Goal: Task Accomplishment & Management: Complete application form

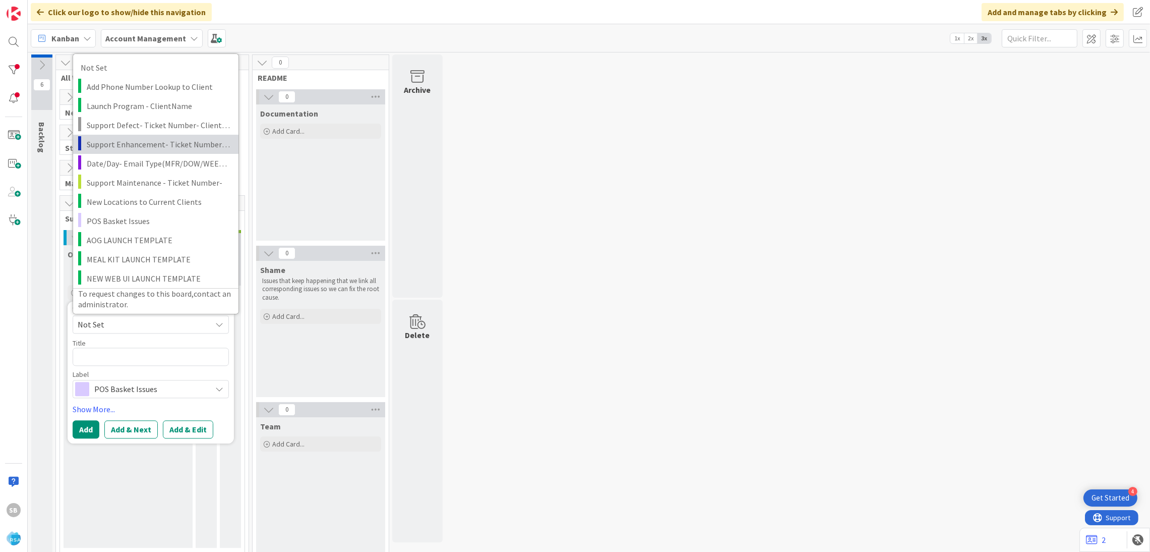
click at [178, 143] on span "Support Enhancement- Ticket Number- Client Name- Product Name" at bounding box center [159, 143] width 144 height 13
type textarea "x"
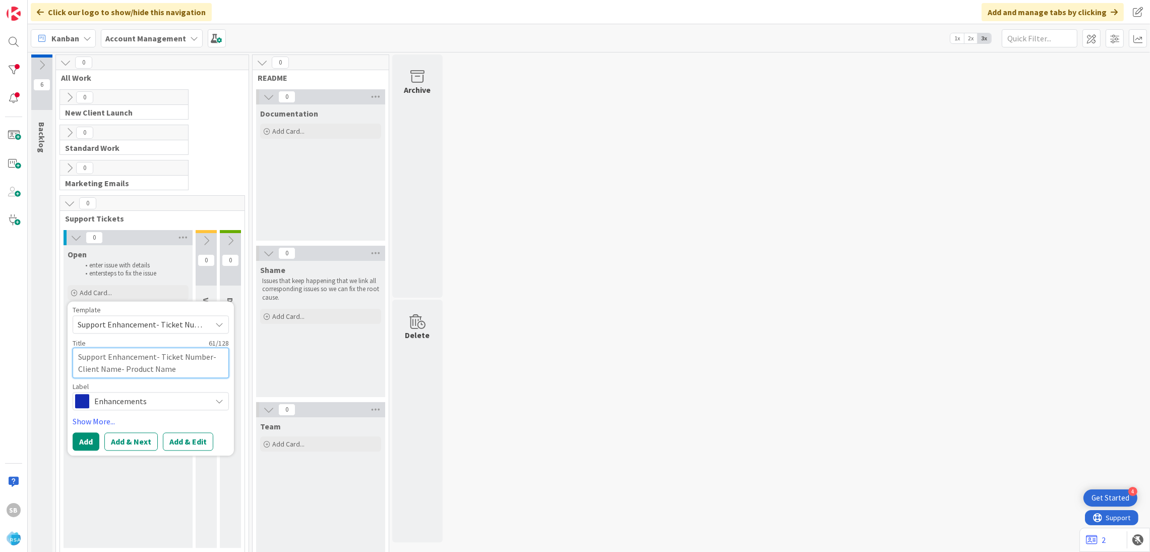
drag, startPoint x: 155, startPoint y: 362, endPoint x: 243, endPoint y: 378, distance: 89.2
click at [243, 378] on div "0 Support Tickets 0 Open enter issue with details enter steps to fix the issue …" at bounding box center [153, 374] width 186 height 358
type textarea "Support Enhancement-"
type textarea "x"
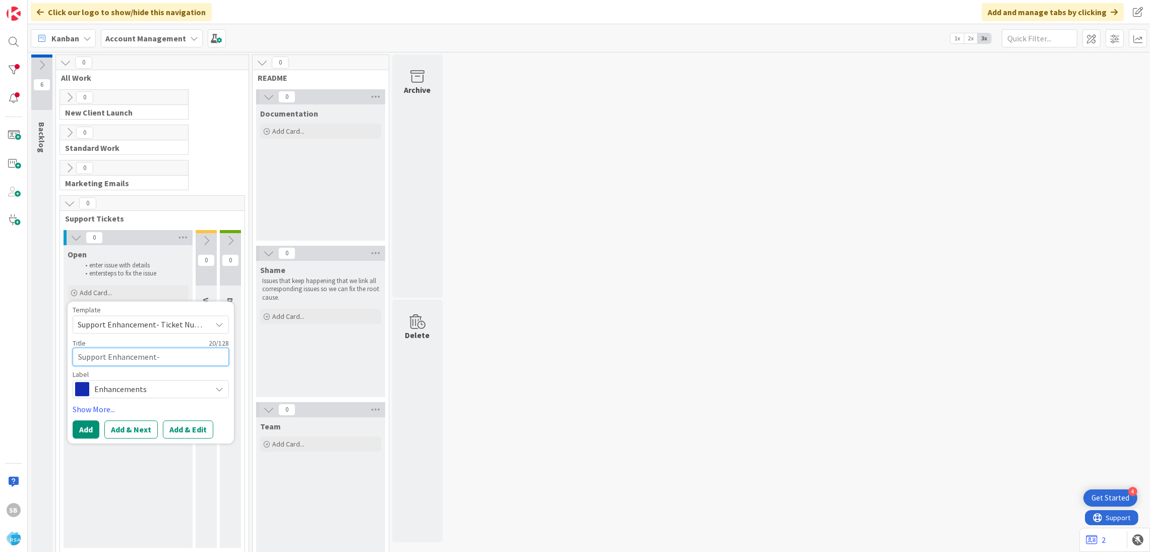
type textarea "Support Enhancement-"
type textarea "x"
paste textarea "313617"
type textarea "Support Enhancement- 313617"
type textarea "x"
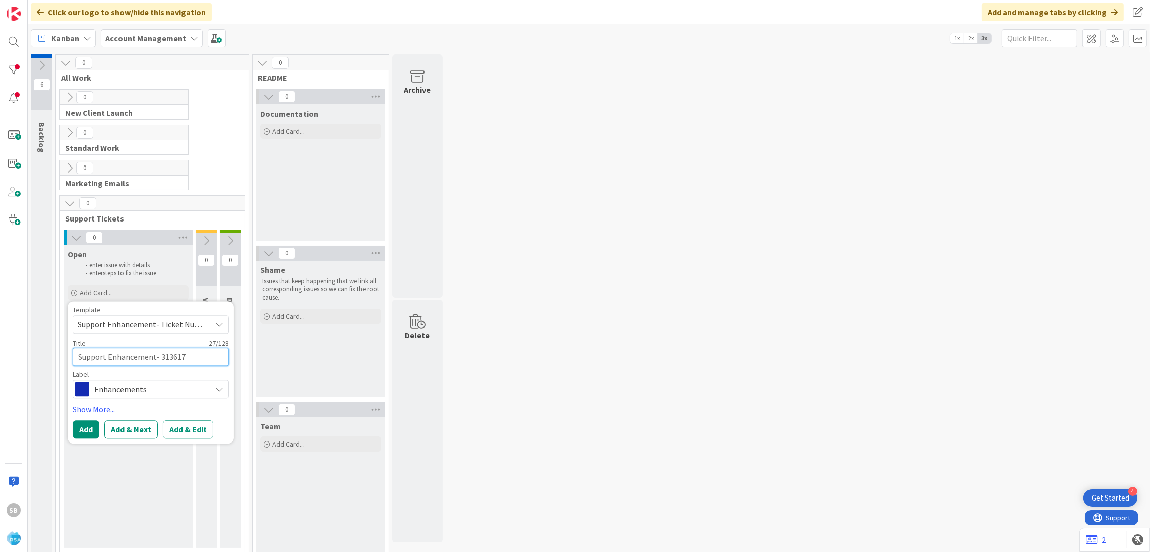
type textarea "Support Enhancement- 313617"
type textarea "x"
type textarea "Support Enhancement- 313617 -"
type textarea "x"
type textarea "Support Enhancement- 313617 -"
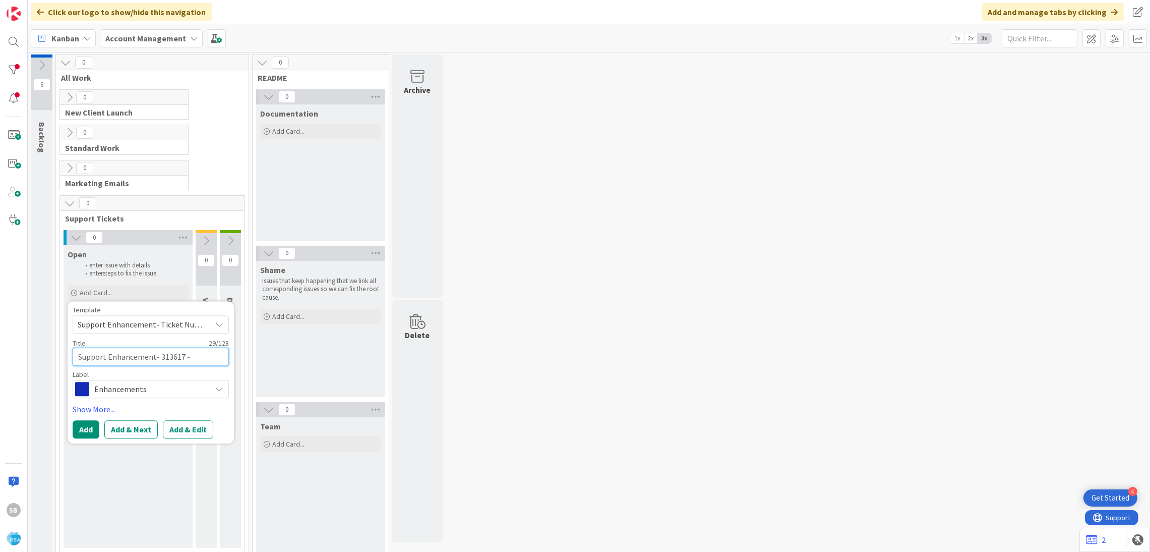
type textarea "x"
paste textarea "[PERSON_NAME]"
type textarea "Support Enhancement- 313617 - [PERSON_NAME]"
type textarea "x"
type textarea "Support Enhancement- 313617 - [PERSON_NAME]"
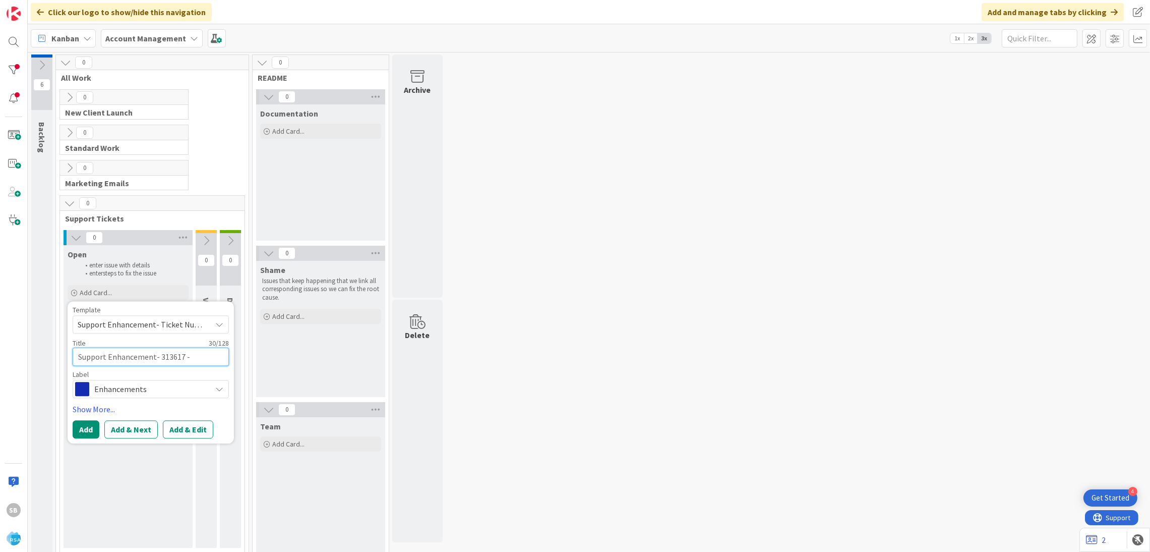
type textarea "x"
type textarea "Support Enhancement- 313617 - [PERSON_NAME] -"
type textarea "x"
type textarea "Support Enhancement- 313617 - [PERSON_NAME] -"
type textarea "x"
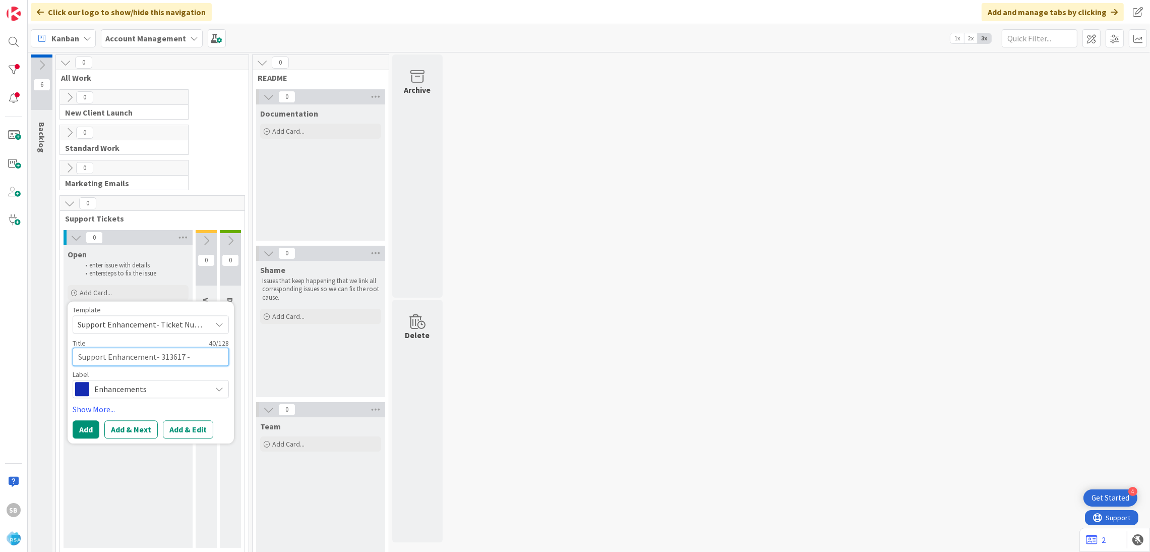
paste textarea "Elden's Website GTM"
type textarea "Support Enhancement- 313617 - [PERSON_NAME] Website GTM"
type textarea "x"
type textarea "Support Enhancement- 313617 - [PERSON_NAME] Website GTM"
type textarea "x"
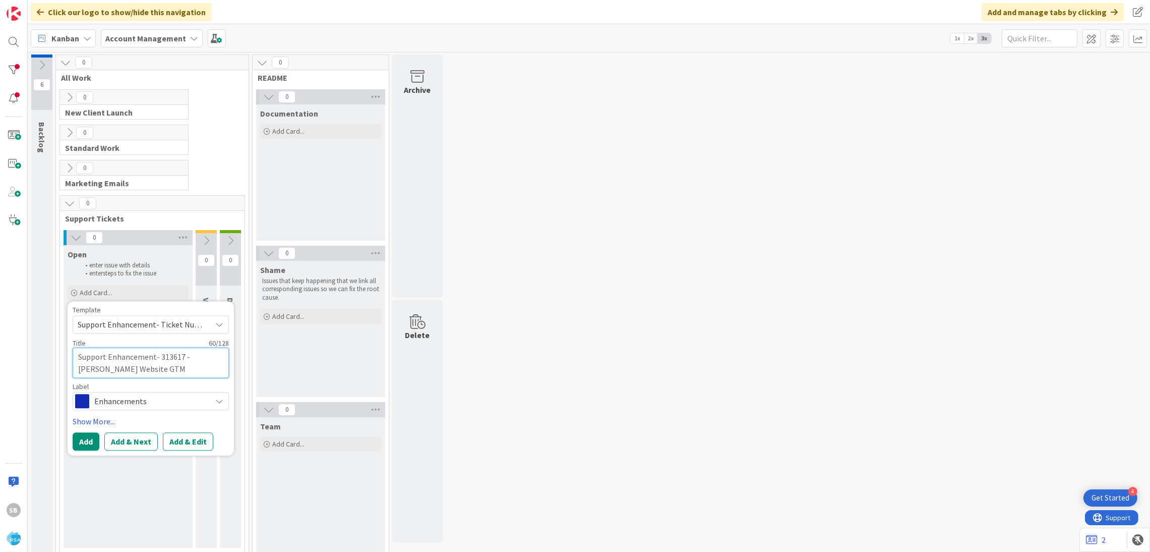
type textarea "Support Enhancement- 313617 - [PERSON_NAME] Website GTM 0"
type textarea "x"
type textarea "Support Enhancement- 313617 - [PERSON_NAME] Website GTM 0"
type textarea "x"
type textarea "Support Enhancement- 313617 - [PERSON_NAME] Website GTM 0"
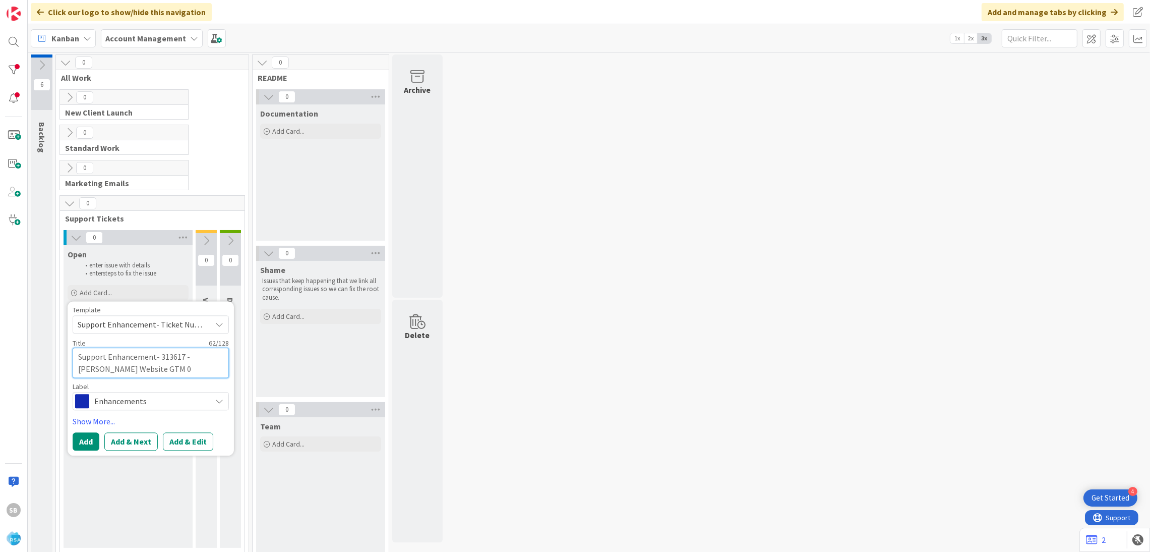
type textarea "x"
type textarea "Support Enhancement- 313617 - [PERSON_NAME] Website GTM"
type textarea "x"
type textarea "Support Enhancement- 313617 - [PERSON_NAME] Website GTM -"
type textarea "x"
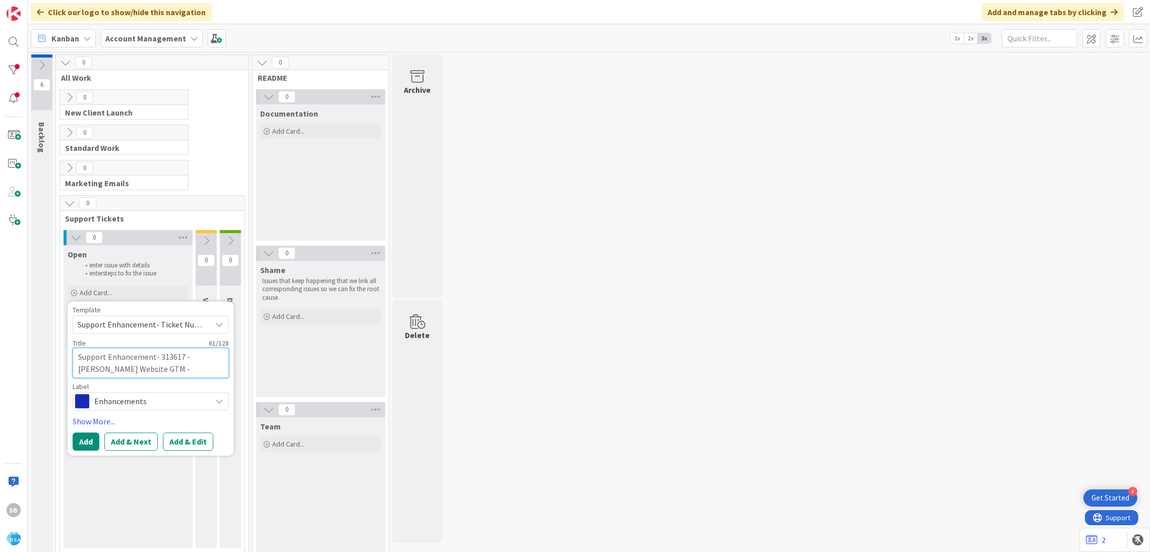
type textarea "Support Enhancement- 313617 - [PERSON_NAME] Website GTM -"
type textarea "x"
type textarea "Support Enhancement- 313617 - [PERSON_NAME] Website GTM -"
type textarea "x"
type textarea "Support Enhancement- 313617 - [PERSON_NAME] Website GTM - R"
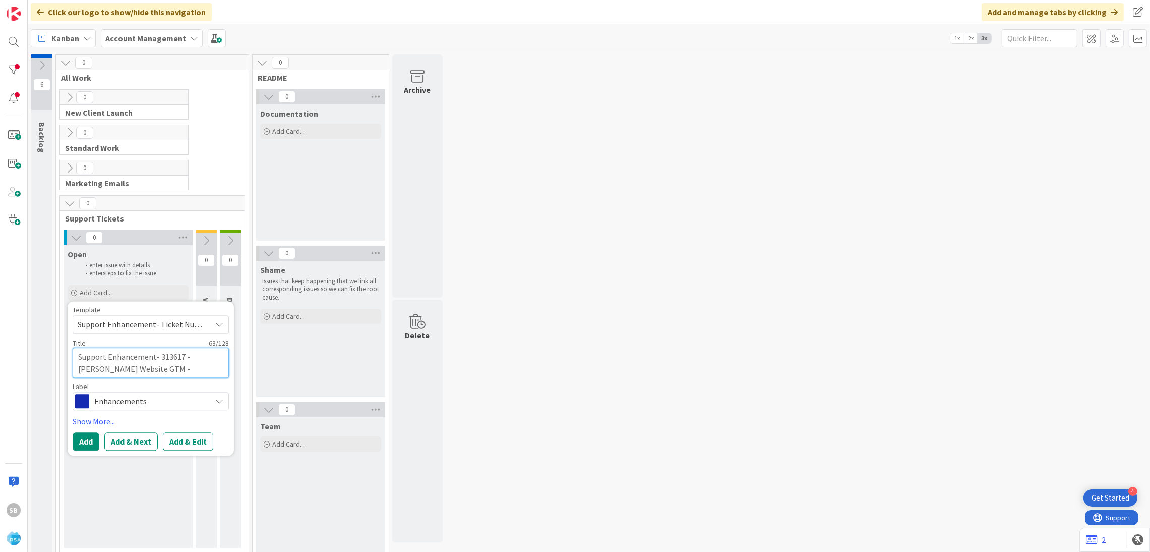
type textarea "x"
type textarea "Support Enhancement- 313617 - [PERSON_NAME] Website GTM - RA"
type textarea "x"
type textarea "Support Enhancement- 313617 - [PERSON_NAME] Website GTM - R"
type textarea "x"
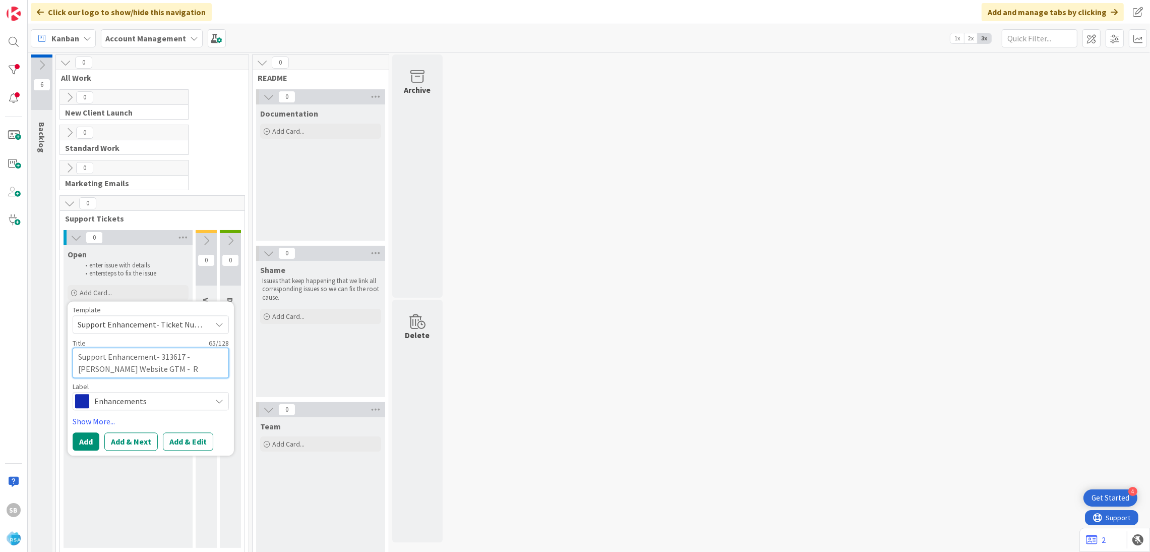
type textarea "Support Enhancement- 313617 - [PERSON_NAME] Website GTM - RS"
type textarea "x"
type textarea "Support Enhancement- 313617 - [PERSON_NAME] Website GTM - RSA"
type textarea "x"
type textarea "Support Enhancement- 313617 - [PERSON_NAME] Website GTM - RSA"
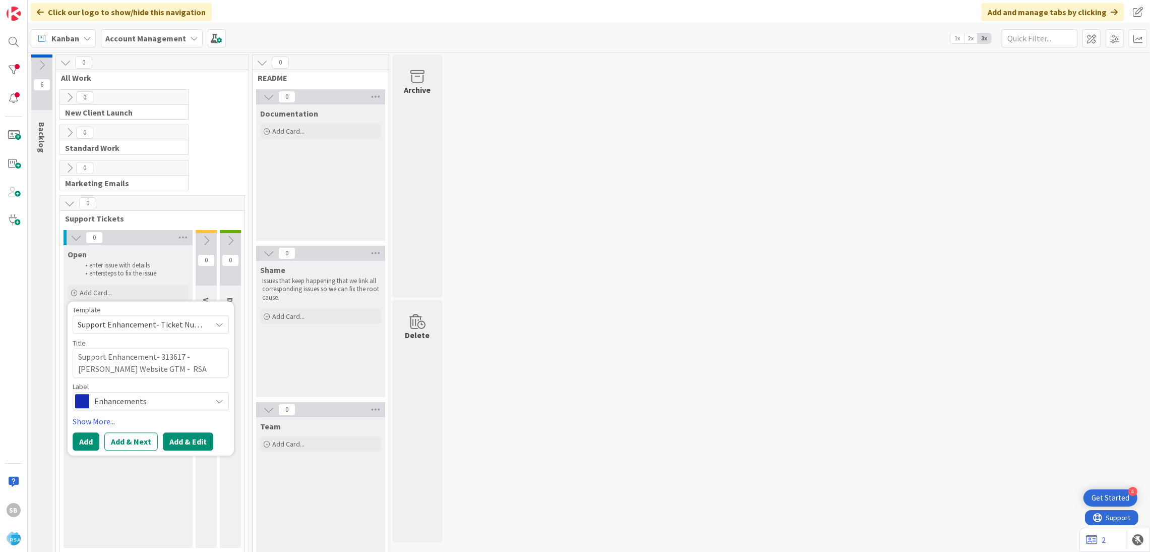
click at [180, 445] on button "Add & Edit" at bounding box center [188, 441] width 50 height 18
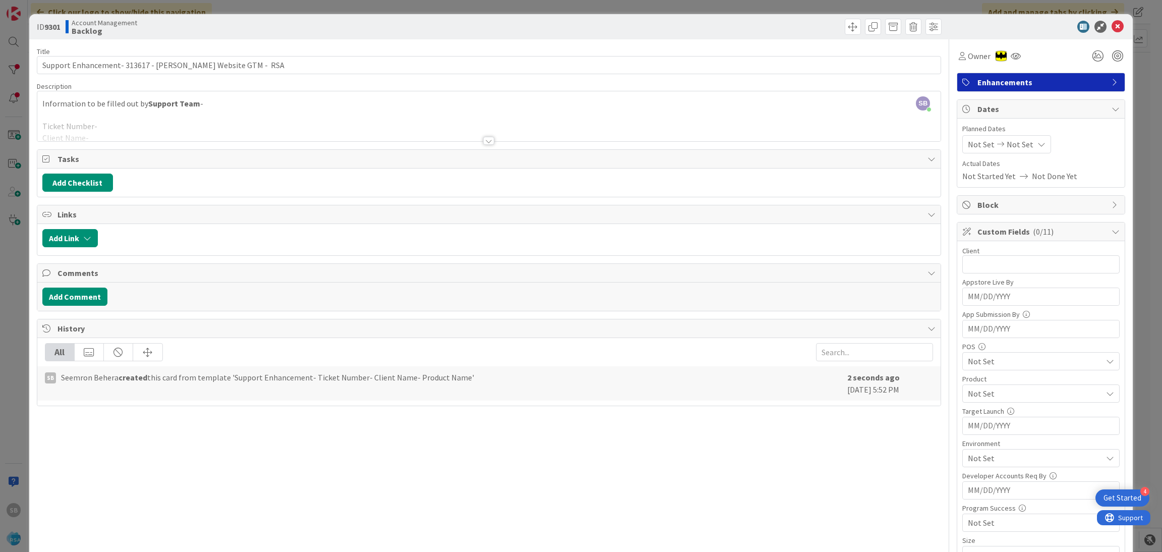
click at [125, 130] on div at bounding box center [489, 128] width 904 height 26
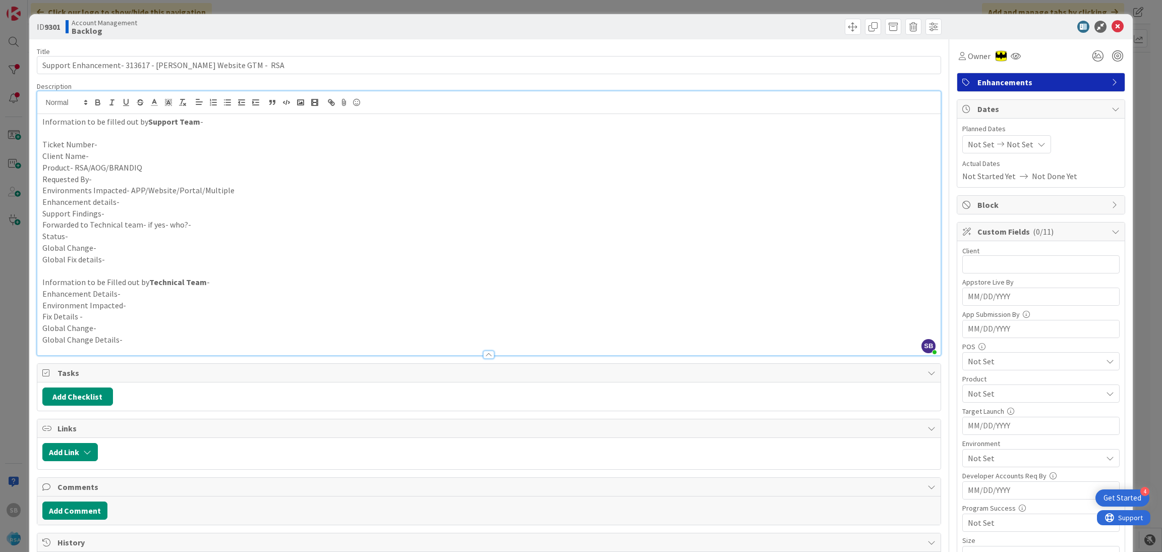
click at [132, 145] on p "Ticket Number-" at bounding box center [489, 145] width 894 height 12
click at [104, 151] on p "Client Name-" at bounding box center [489, 156] width 894 height 12
click at [107, 156] on p "Client Name- [PERSON_NAME];'s" at bounding box center [489, 156] width 894 height 12
click at [152, 164] on p "Product- RSA/AOG/BRANDIQ" at bounding box center [489, 168] width 894 height 12
click at [135, 172] on p "Product- RSA/AOG/BRANDIQ - RSA" at bounding box center [489, 168] width 894 height 12
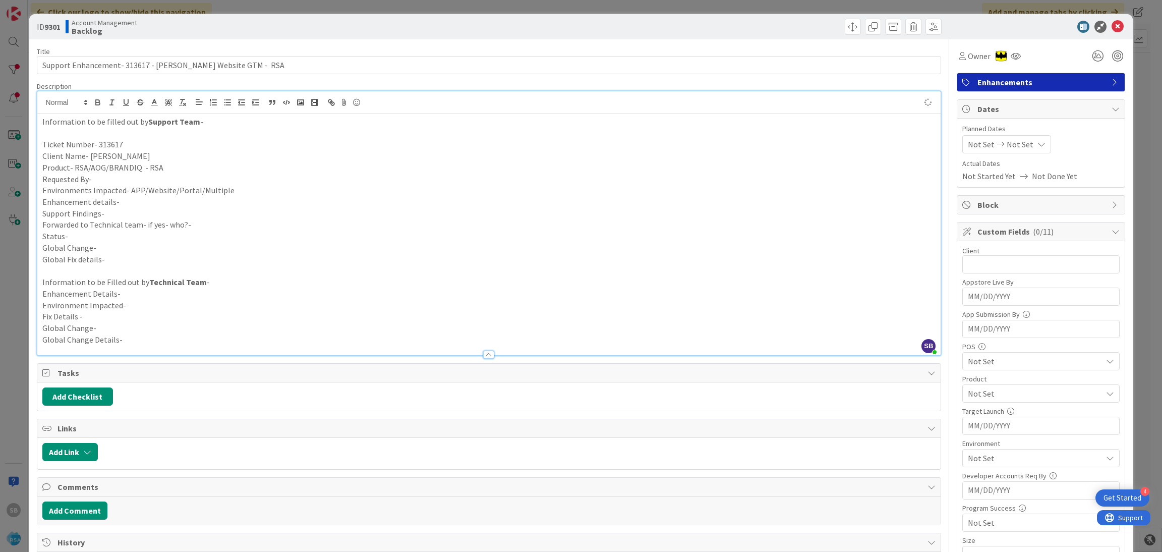
click at [131, 176] on p "Requested By-" at bounding box center [489, 179] width 894 height 12
click at [202, 208] on p "Support Findings-" at bounding box center [489, 214] width 894 height 12
click at [148, 204] on p "Enhancement details-" at bounding box center [489, 202] width 894 height 12
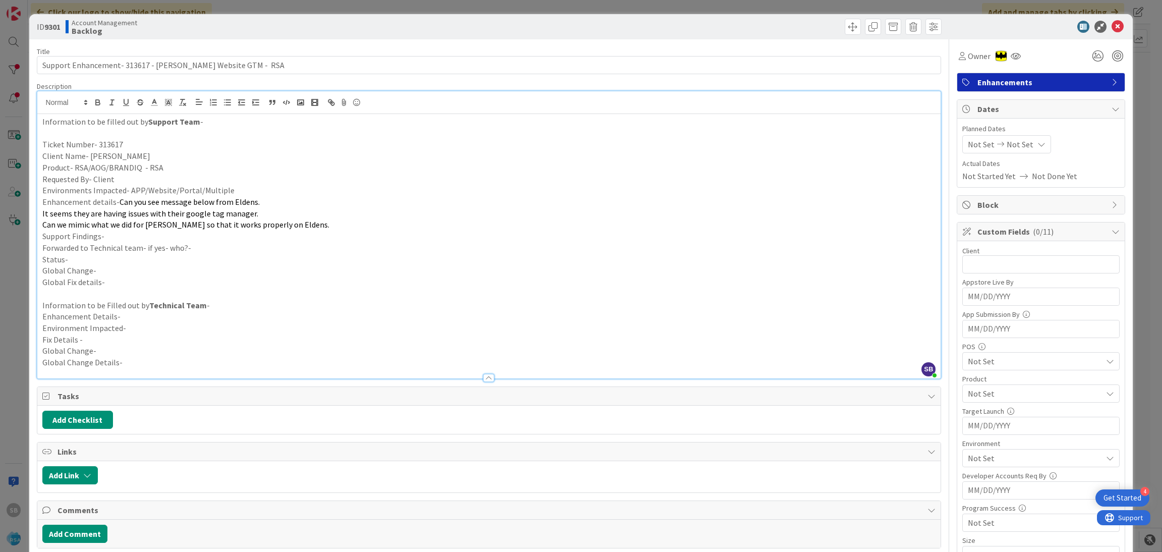
click at [106, 235] on p "Support Findings-" at bounding box center [489, 236] width 894 height 12
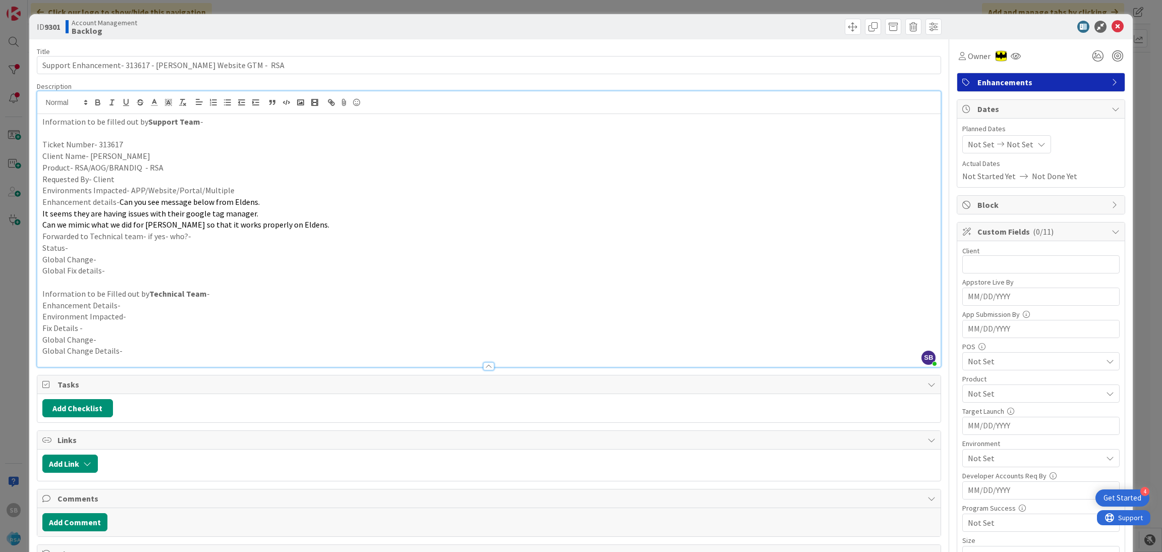
click at [247, 194] on p "Environments Impacted- APP/Website/Portal/Multiple" at bounding box center [489, 191] width 894 height 12
click at [192, 240] on p "Forwarded to Technical team- if yes- who?-" at bounding box center [489, 236] width 894 height 12
click at [129, 252] on p "Status-" at bounding box center [489, 248] width 894 height 12
click at [969, 150] on span "Not Set" at bounding box center [981, 144] width 27 height 12
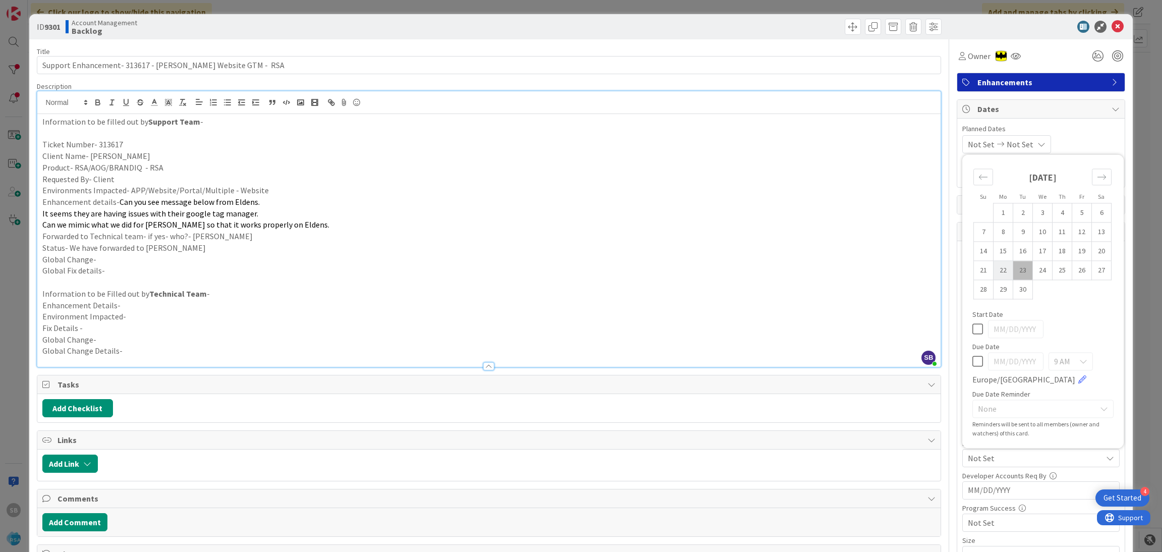
click at [995, 272] on td "22" at bounding box center [1004, 270] width 20 height 19
click at [994, 253] on td "15" at bounding box center [1004, 251] width 20 height 19
type input "[DATE]"
click at [1072, 271] on td "26" at bounding box center [1082, 270] width 20 height 19
type input "[DATE]"
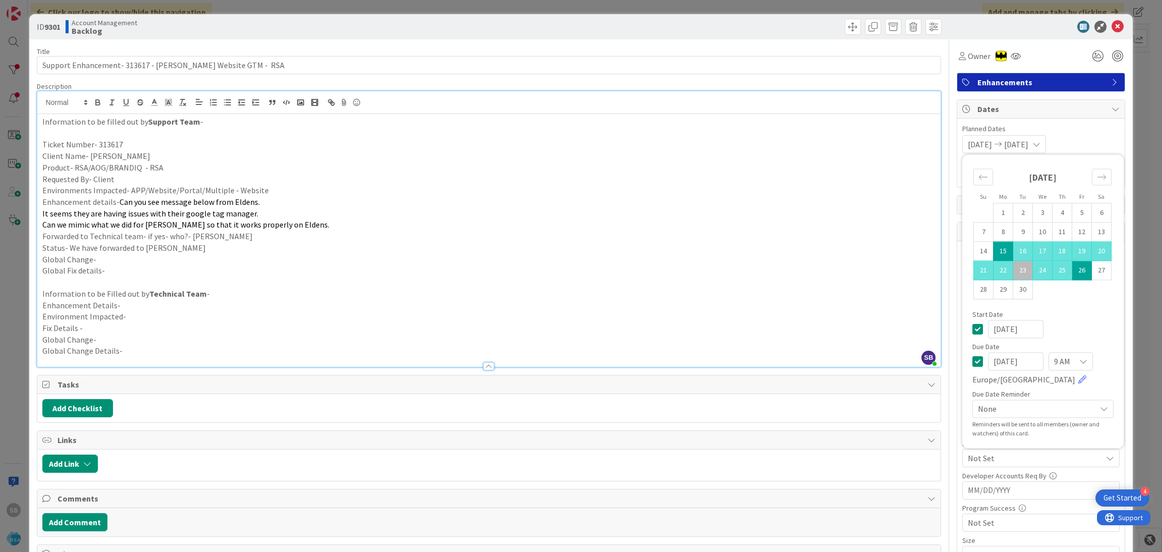
click at [1081, 123] on div "Planned Dates [DATE] [DATE] Su Mo Tu We Th Fr Sa [DATE] 1 2 3 4 5 6 7 8 9 10 11…" at bounding box center [1040, 153] width 167 height 69
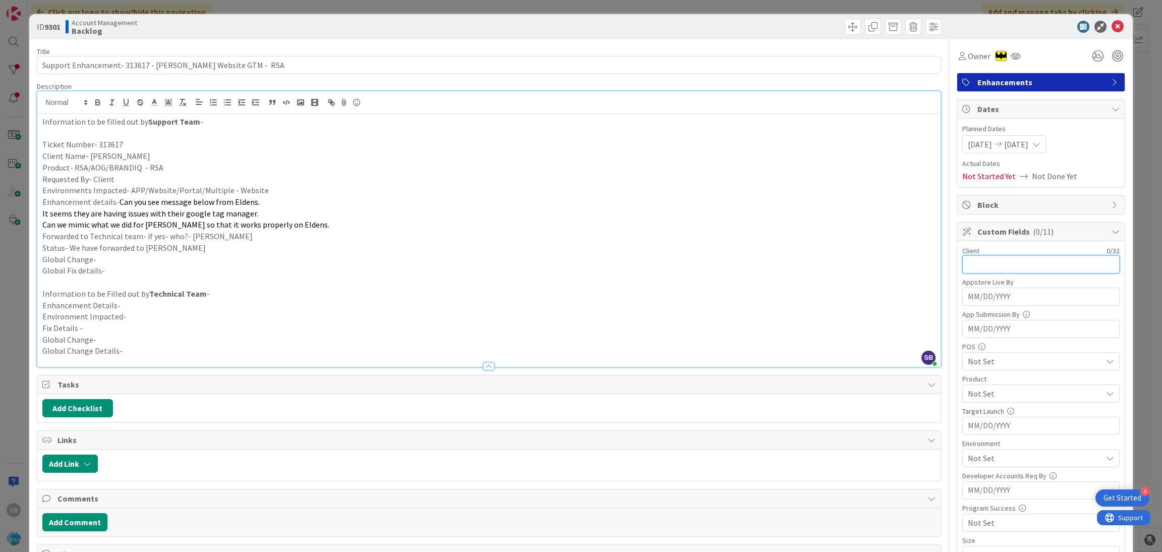
click at [994, 264] on input "text" at bounding box center [1040, 264] width 157 height 18
type input "[PERSON_NAME]"
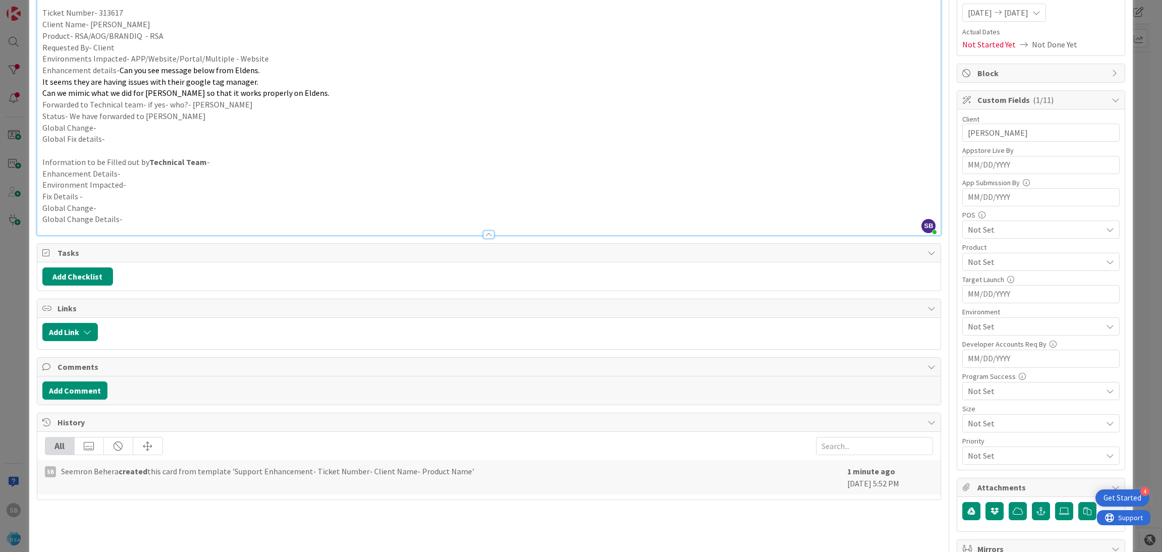
click at [974, 269] on div "Not Set" at bounding box center [1040, 262] width 157 height 18
click at [978, 285] on span "RSA" at bounding box center [984, 285] width 14 height 15
click at [994, 283] on link "RSA" at bounding box center [1039, 285] width 160 height 18
click at [977, 307] on span "AOG" at bounding box center [984, 303] width 15 height 15
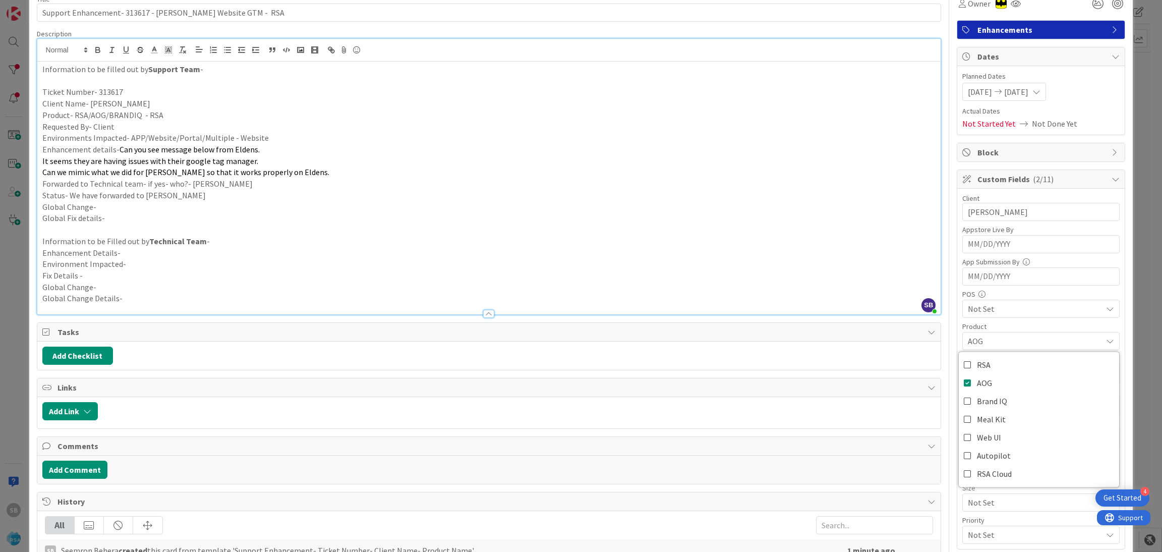
scroll to position [213, 0]
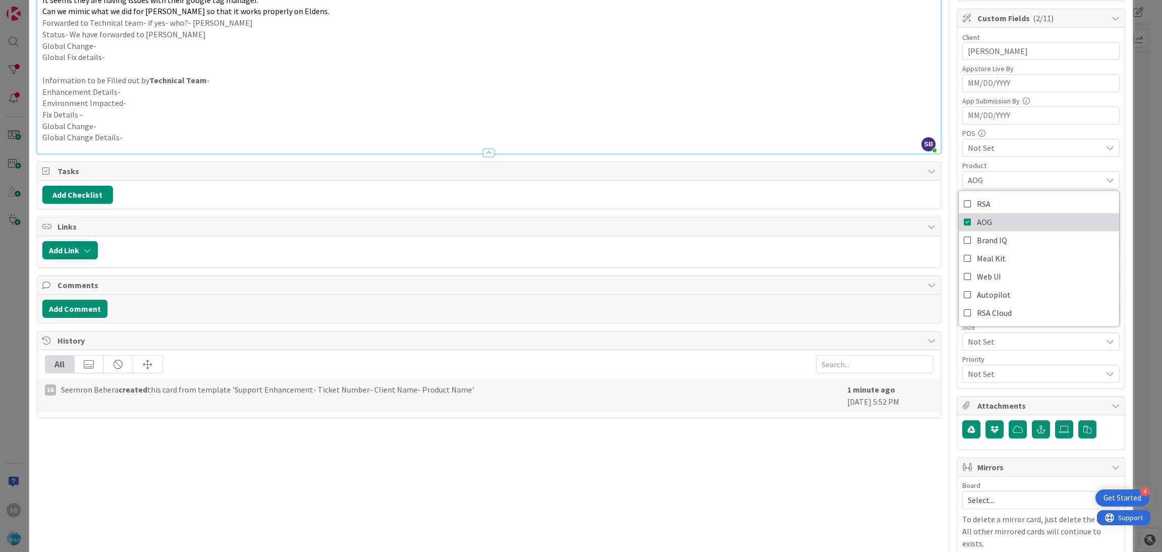
click at [991, 223] on link "AOG" at bounding box center [1039, 222] width 160 height 18
click at [987, 279] on span "Web UI" at bounding box center [989, 276] width 24 height 15
click at [1000, 191] on div "RSA AOG Brand IQ Meal Kit Web UI Autopilot RSA Cloud" at bounding box center [1038, 258] width 161 height 136
click at [981, 181] on span "Web UI" at bounding box center [1035, 180] width 134 height 12
click at [985, 308] on span "Not Set" at bounding box center [1035, 309] width 134 height 12
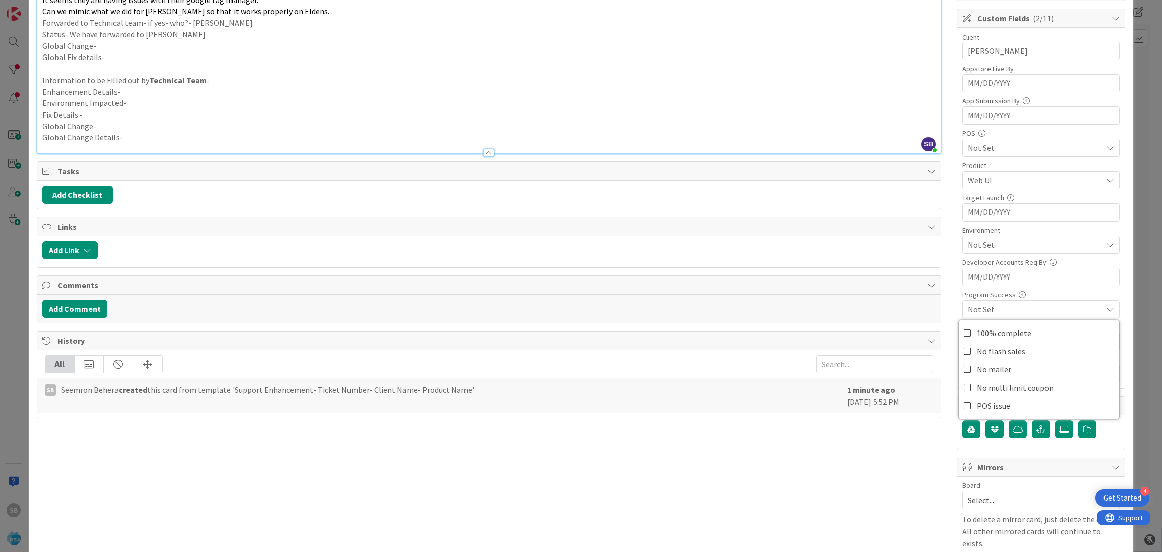
click at [985, 308] on span "Not Set" at bounding box center [1035, 309] width 134 height 12
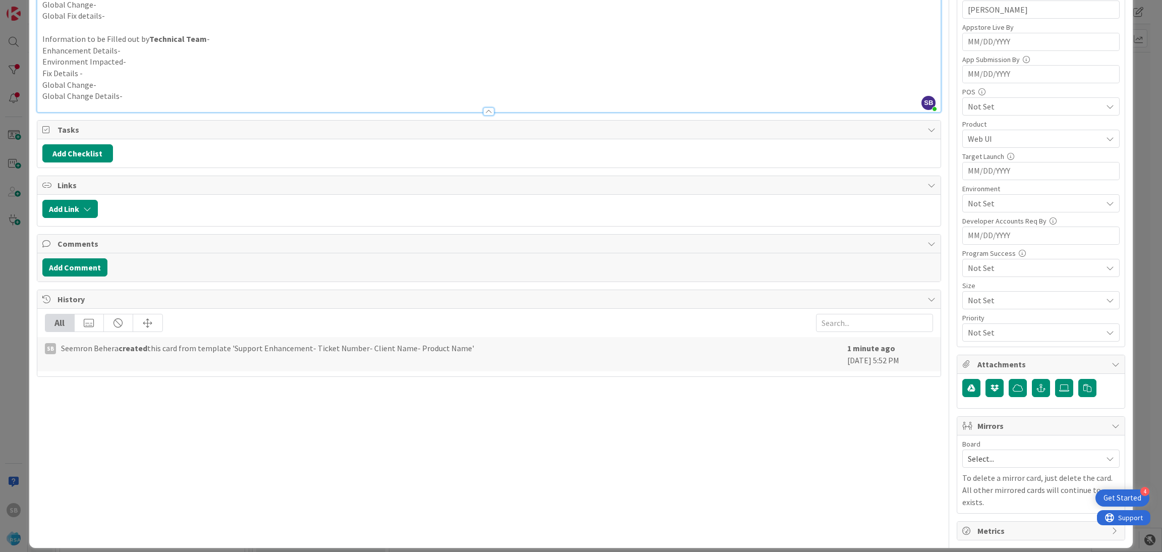
click at [982, 464] on span "Select..." at bounding box center [1032, 458] width 129 height 14
click at [981, 523] on span "Software Development" at bounding box center [1047, 523] width 133 height 15
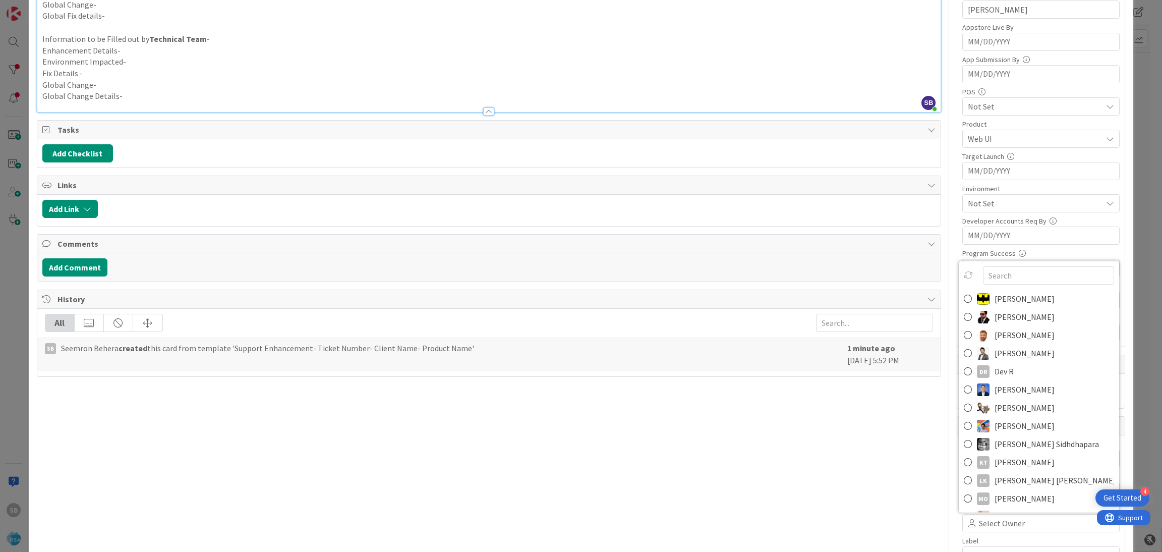
scroll to position [261, 0]
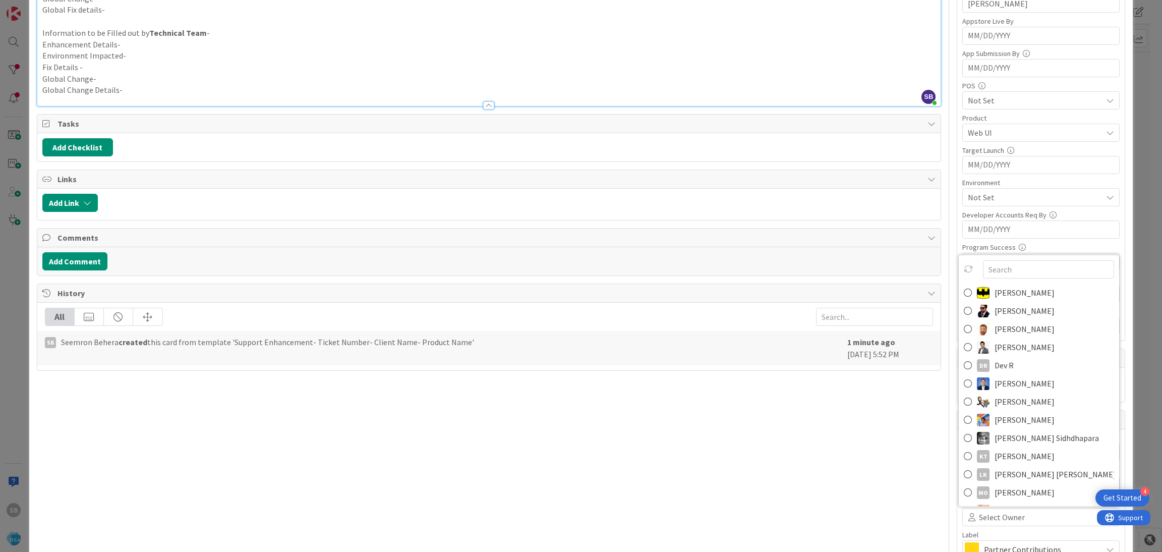
type input "a"
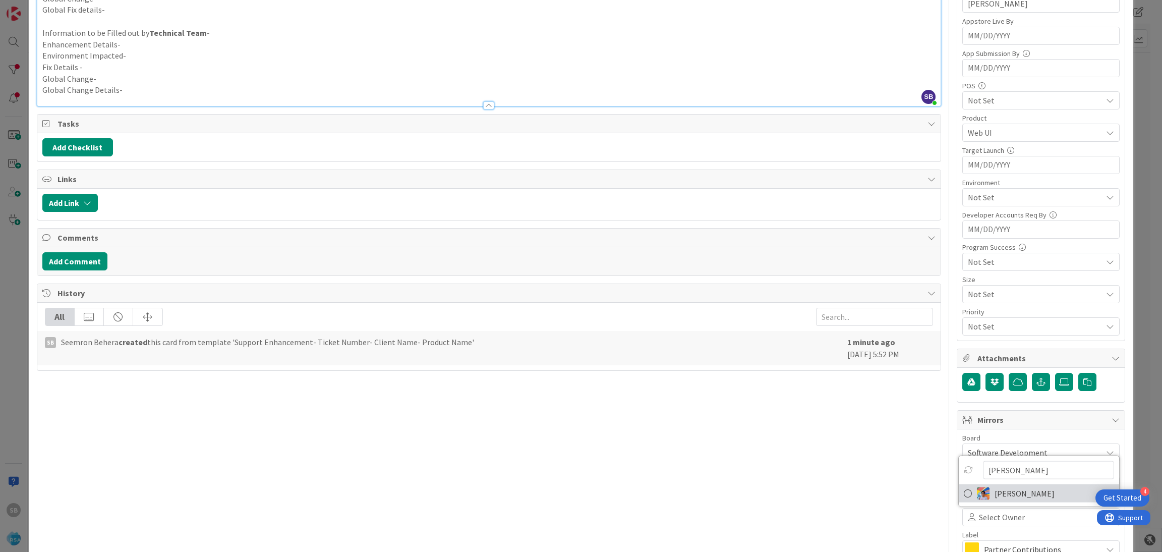
type input "[PERSON_NAME]"
click at [1021, 494] on span "[PERSON_NAME]" at bounding box center [1025, 493] width 60 height 15
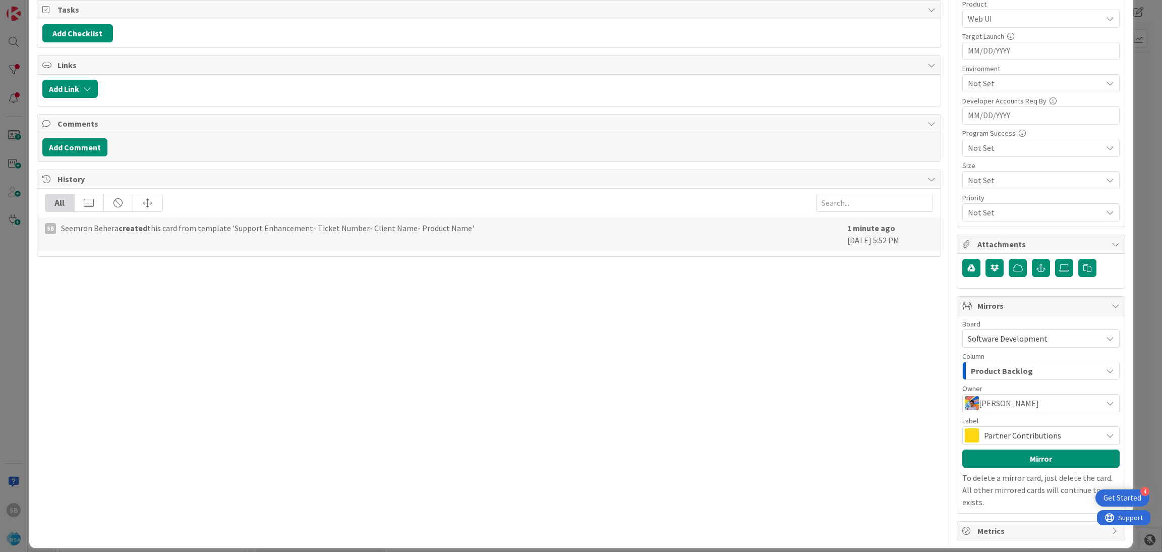
click at [1019, 431] on span "Partner Contributions" at bounding box center [1040, 435] width 113 height 14
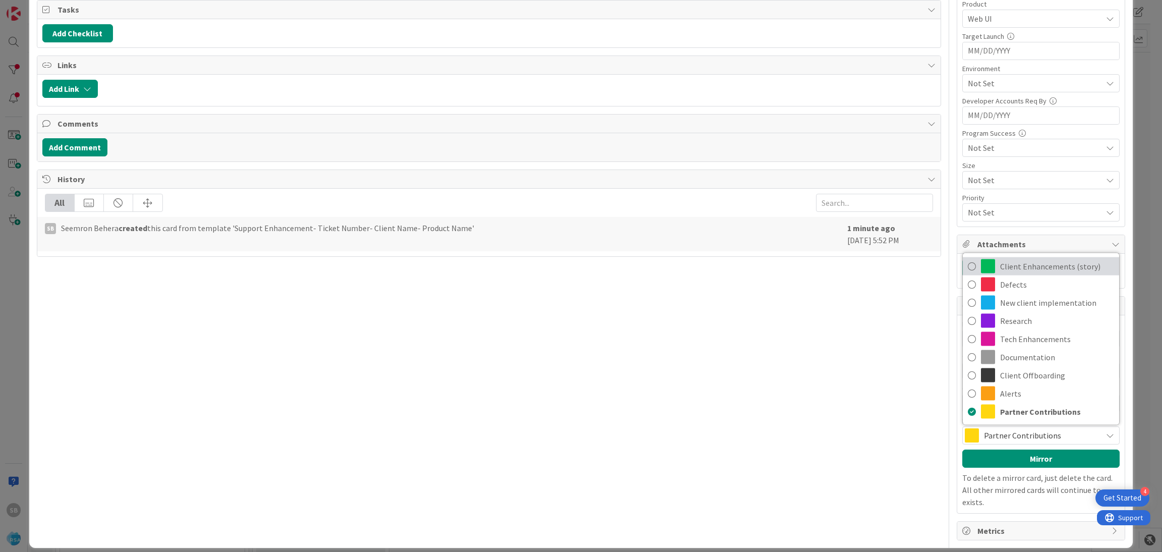
click at [1033, 273] on span "Client Enhancements (story)" at bounding box center [1057, 266] width 114 height 15
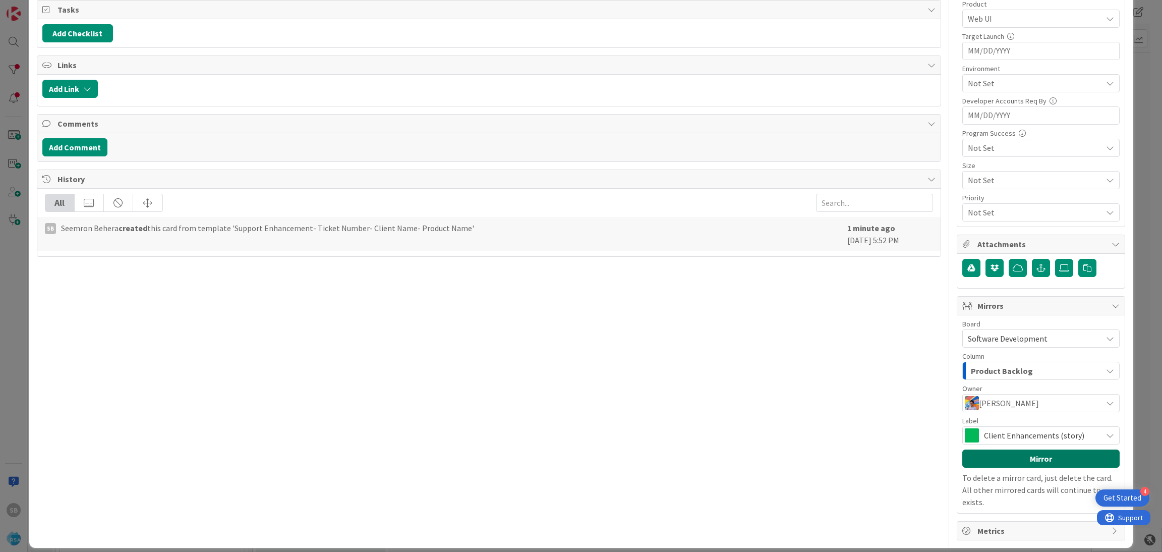
click at [1026, 459] on button "Mirror" at bounding box center [1040, 458] width 157 height 18
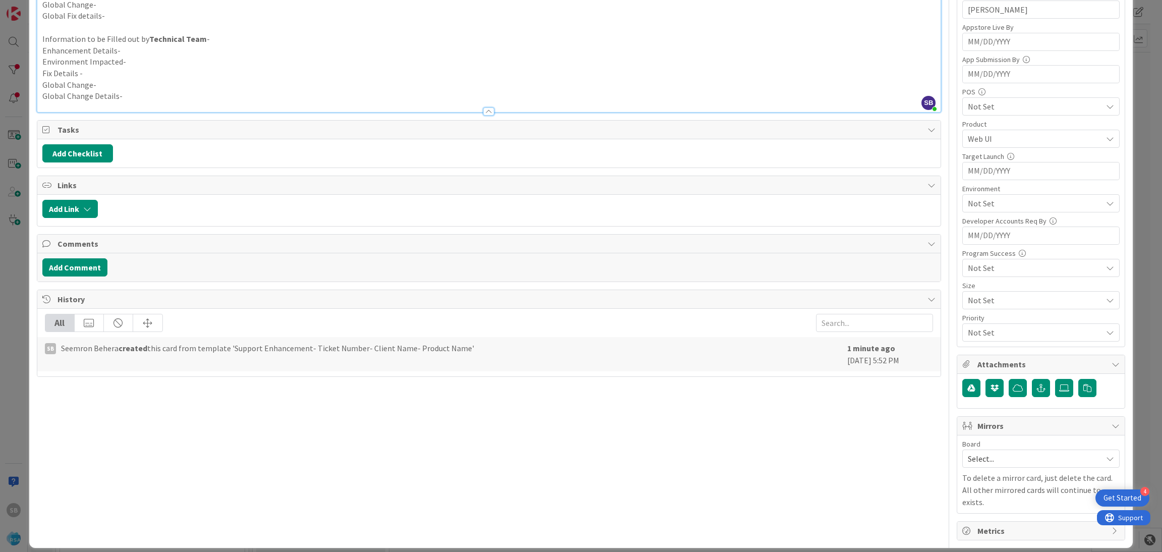
scroll to position [0, 0]
